Goal: Find specific page/section: Find specific page/section

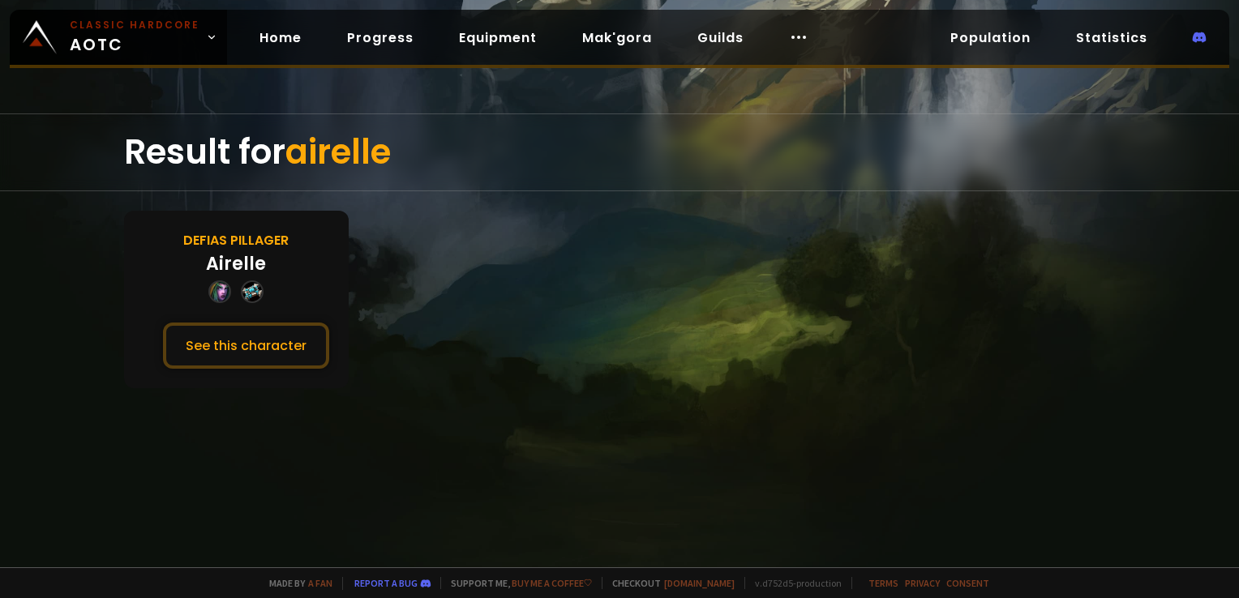
click at [491, 255] on section "Defias Pillager Airelle See this character" at bounding box center [619, 300] width 991 height 178
click at [259, 344] on button "See this character" at bounding box center [246, 346] width 166 height 46
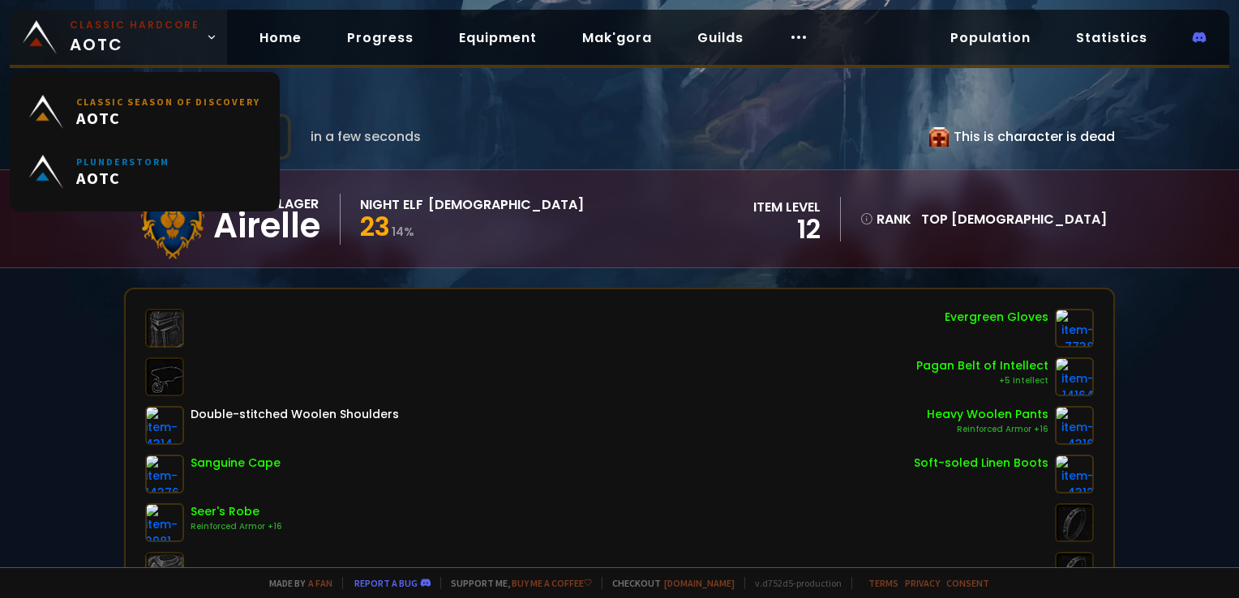
click at [139, 28] on small "Classic Hardcore" at bounding box center [135, 25] width 130 height 15
